Goal: Information Seeking & Learning: Find specific fact

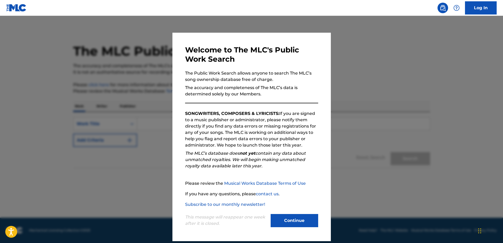
click at [299, 225] on button "Continue" at bounding box center [295, 220] width 48 height 13
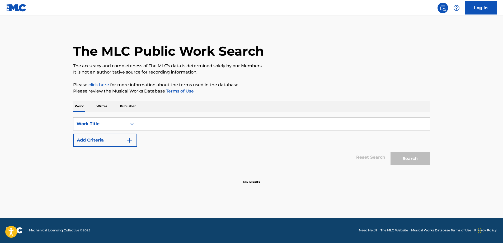
click at [162, 126] on input "Search Form" at bounding box center [283, 124] width 293 height 13
click at [133, 126] on icon "Search Form" at bounding box center [131, 123] width 5 height 5
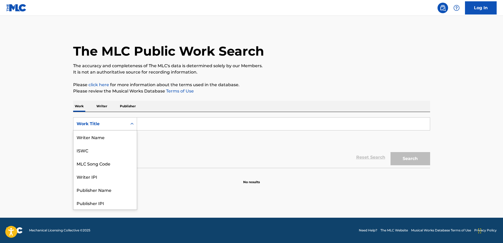
scroll to position [26, 0]
click at [101, 202] on div "Work Title" at bounding box center [104, 203] width 63 height 13
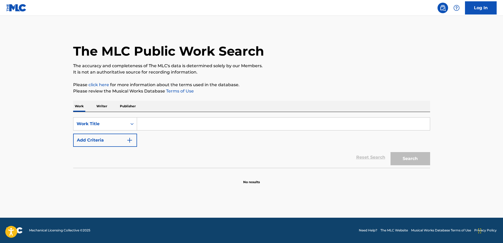
click at [162, 125] on input "Search Form" at bounding box center [283, 124] width 293 height 13
type input "ring-a-ling"
click at [390, 152] on button "Search" at bounding box center [410, 158] width 40 height 13
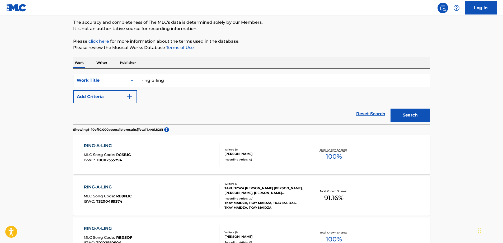
scroll to position [53, 0]
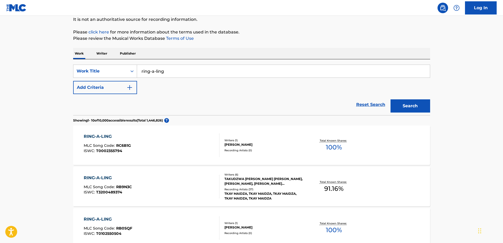
click at [124, 88] on button "Add Criteria" at bounding box center [105, 87] width 64 height 13
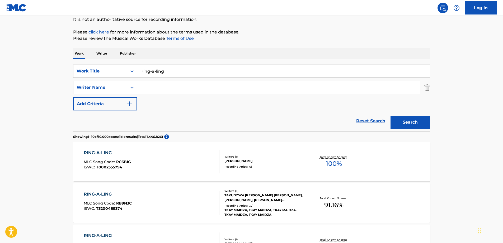
click at [181, 86] on input "Search Form" at bounding box center [278, 87] width 283 height 13
type input "[PERSON_NAME]"
click at [390, 116] on button "Search" at bounding box center [410, 122] width 40 height 13
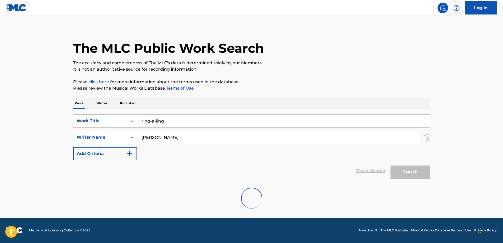
scroll to position [44, 0]
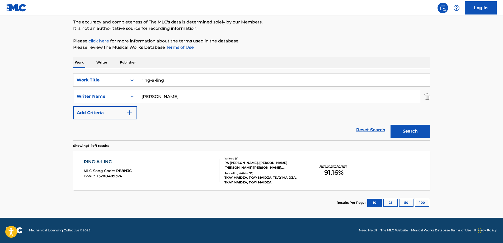
click at [263, 169] on div "PA [PERSON_NAME], [PERSON_NAME] [PERSON_NAME] [PERSON_NAME], [PERSON_NAME] [PER…" at bounding box center [264, 166] width 80 height 10
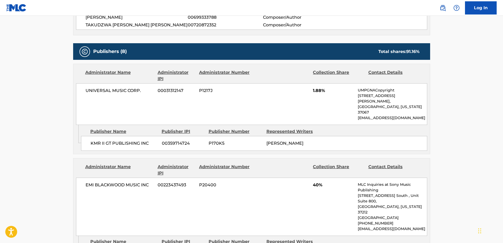
scroll to position [499, 0]
